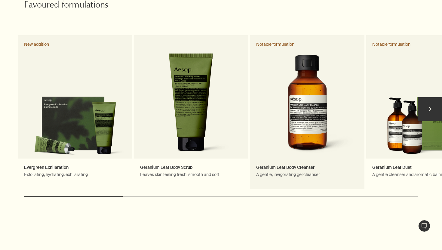
scroll to position [275, 0]
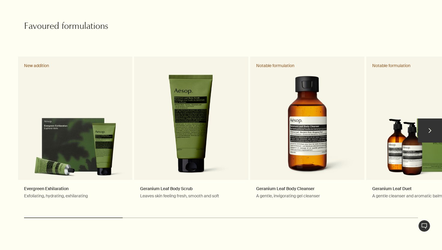
click at [432, 123] on button "chevron" at bounding box center [430, 130] width 24 height 24
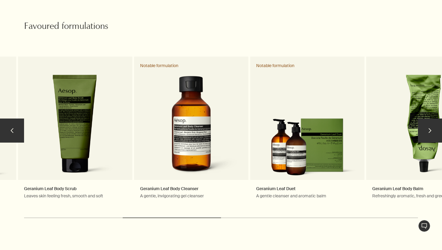
click at [432, 123] on button "chevron" at bounding box center [430, 130] width 24 height 24
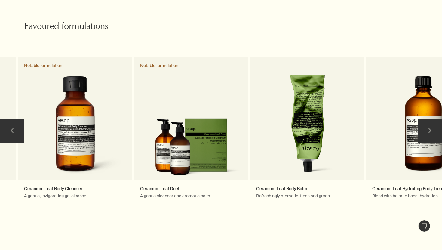
click at [432, 123] on button "chevron" at bounding box center [430, 130] width 24 height 24
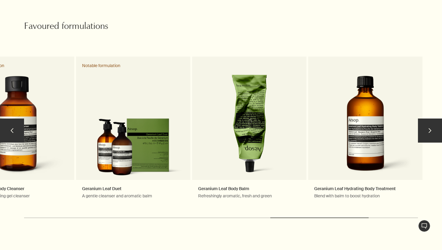
click at [432, 123] on button "chevron" at bounding box center [430, 130] width 24 height 24
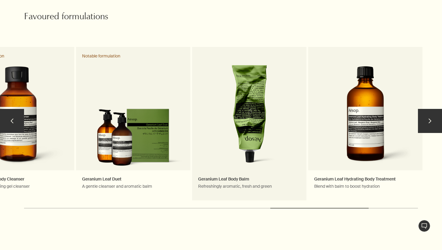
scroll to position [0, 0]
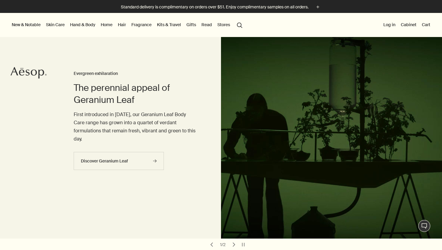
click at [33, 22] on button "New & Notable" at bounding box center [26, 25] width 31 height 8
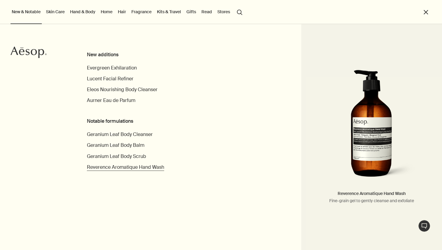
click at [108, 165] on span "Reverence Aromatique Hand Wash" at bounding box center [125, 167] width 77 height 6
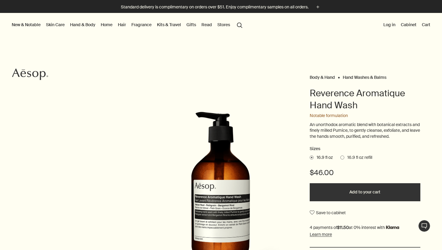
click at [133, 25] on link "Fragrance" at bounding box center [141, 25] width 23 height 8
